Goal: Find specific page/section: Find specific page/section

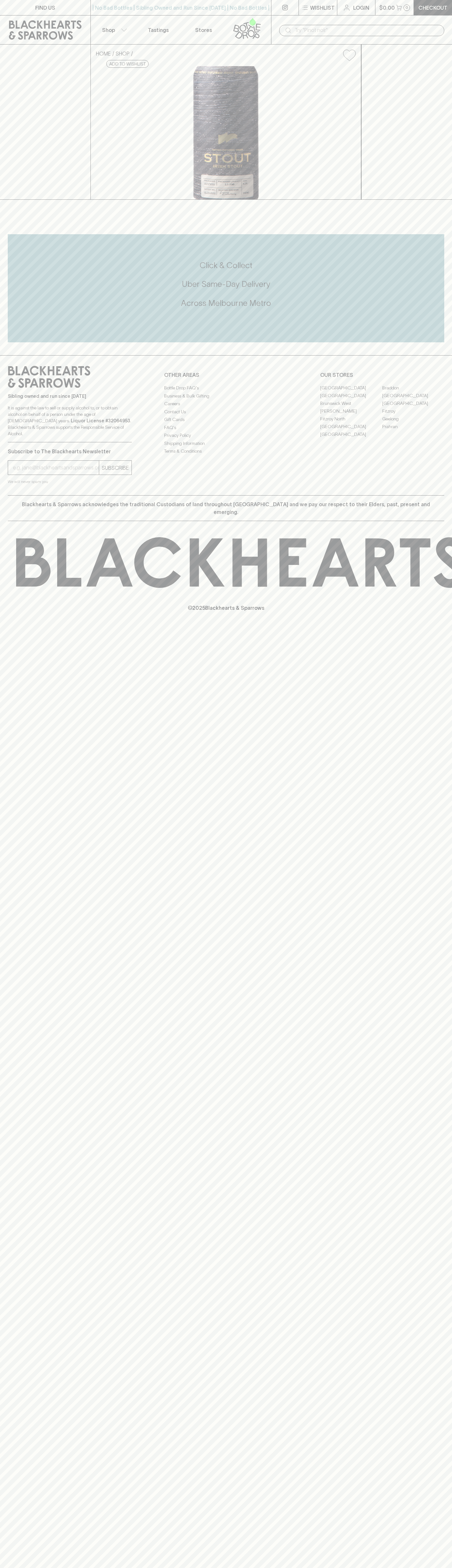
click at [351, 415] on link "[PERSON_NAME]" at bounding box center [351, 411] width 62 height 8
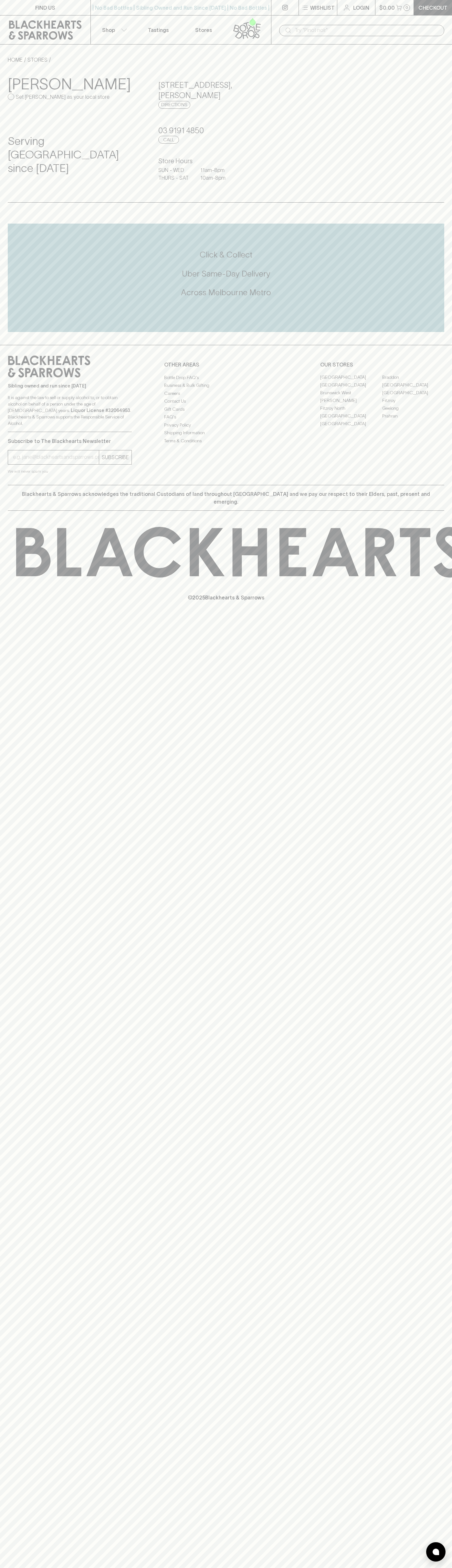
click at [110, 18] on button "Shop" at bounding box center [113, 29] width 45 height 29
click at [445, 1130] on div at bounding box center [226, 784] width 452 height 1568
click at [222, 1567] on html "FIND US | No Bad Bottles | Sibling Owned and Run Since [DATE] | No Bad Bottles …" at bounding box center [226, 784] width 452 height 1568
click at [30, 172] on div at bounding box center [226, 784] width 452 height 1568
